Goal: Task Accomplishment & Management: Use online tool/utility

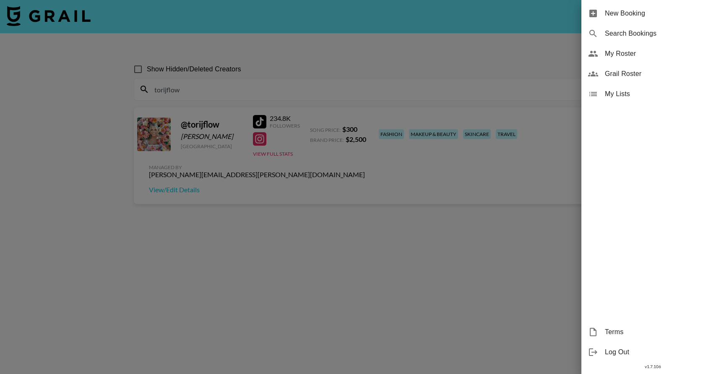
click at [186, 34] on div at bounding box center [362, 187] width 724 height 374
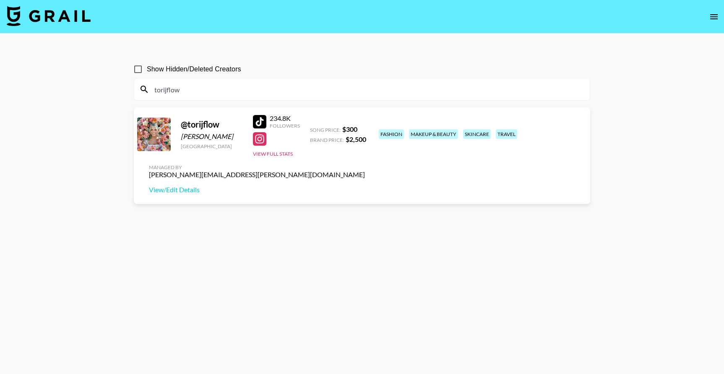
click at [69, 12] on img at bounding box center [49, 16] width 84 height 20
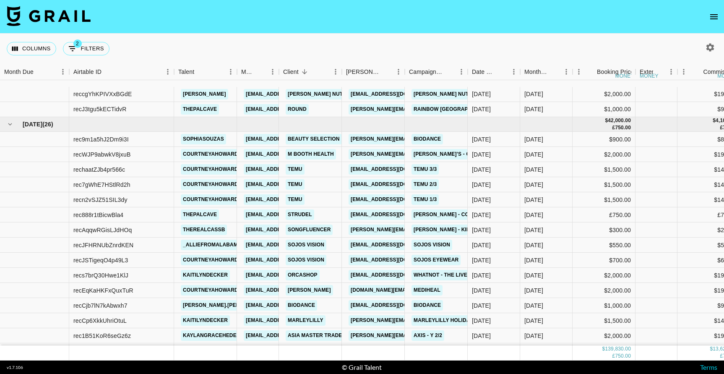
scroll to position [1201, 0]
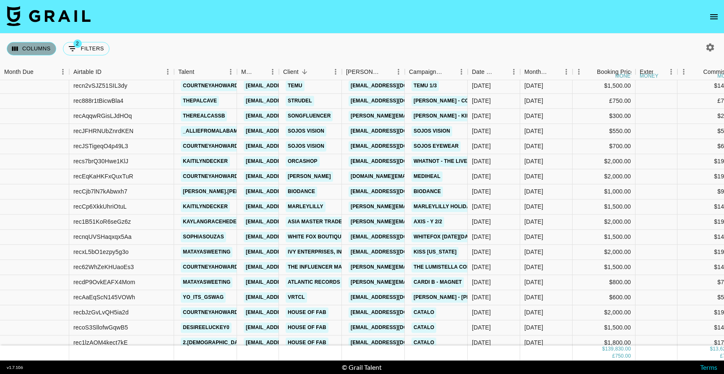
click at [37, 50] on button "Columns" at bounding box center [32, 48] width 50 height 13
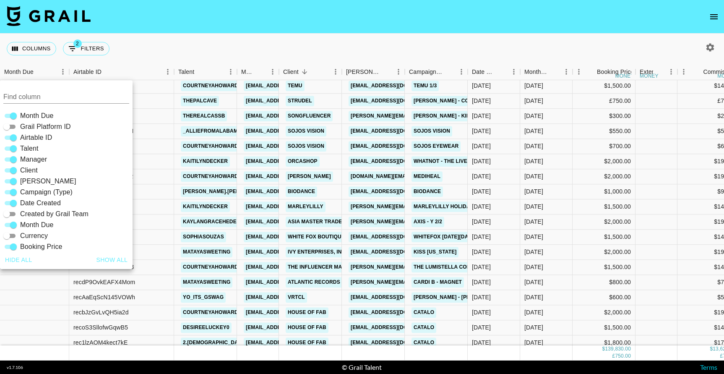
click at [35, 138] on span "Airtable ID" at bounding box center [36, 138] width 32 height 10
click at [29, 138] on input "Airtable ID" at bounding box center [13, 138] width 30 height 10
checkbox input "false"
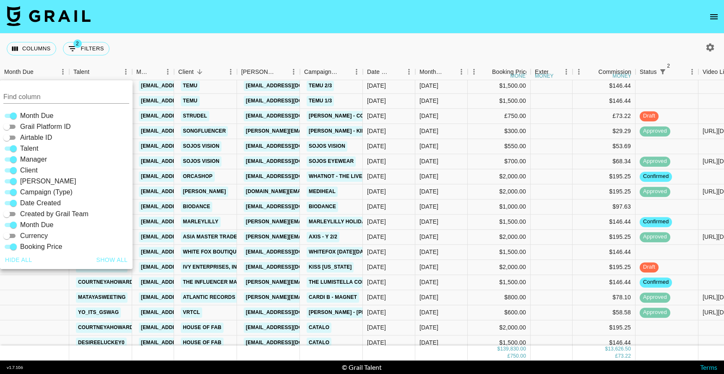
click at [308, 32] on nav at bounding box center [362, 17] width 724 height 34
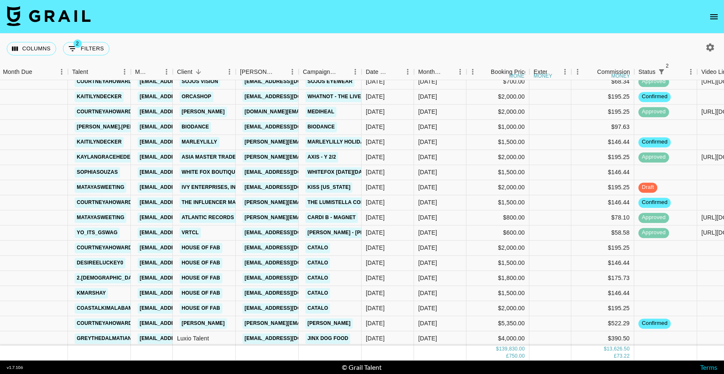
scroll to position [1266, 1]
click at [577, 342] on div "$390.50" at bounding box center [603, 338] width 63 height 15
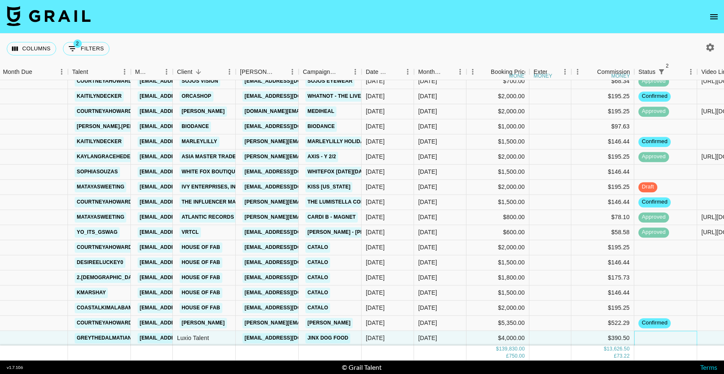
click at [678, 340] on div at bounding box center [666, 338] width 63 height 15
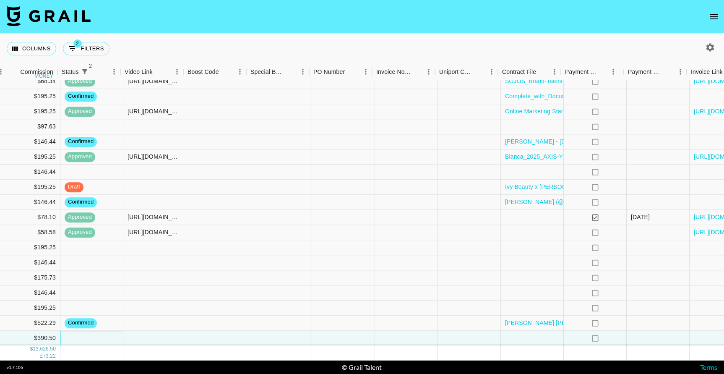
scroll to position [1266, 638]
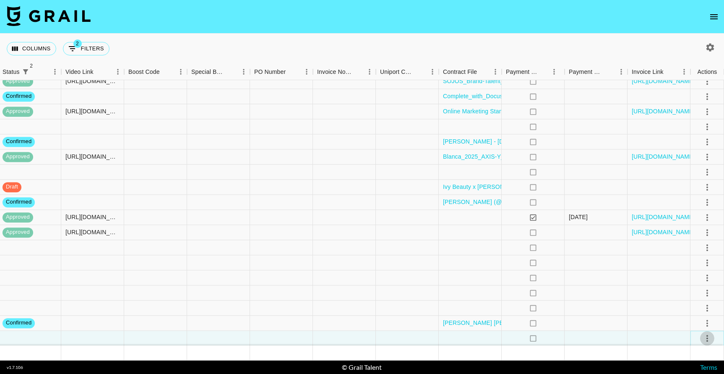
click at [706, 335] on icon "select merge strategy" at bounding box center [708, 338] width 10 height 10
click at [710, 260] on li "Confirm" at bounding box center [697, 259] width 55 height 15
